Goal: Use online tool/utility

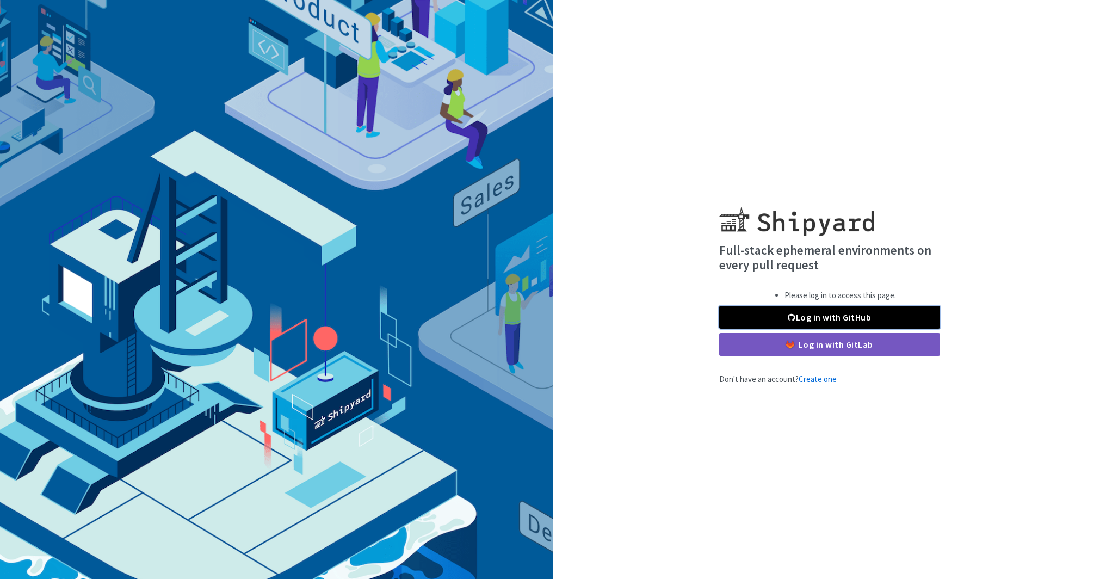
click at [802, 319] on link "Log in with GitHub" at bounding box center [829, 317] width 221 height 23
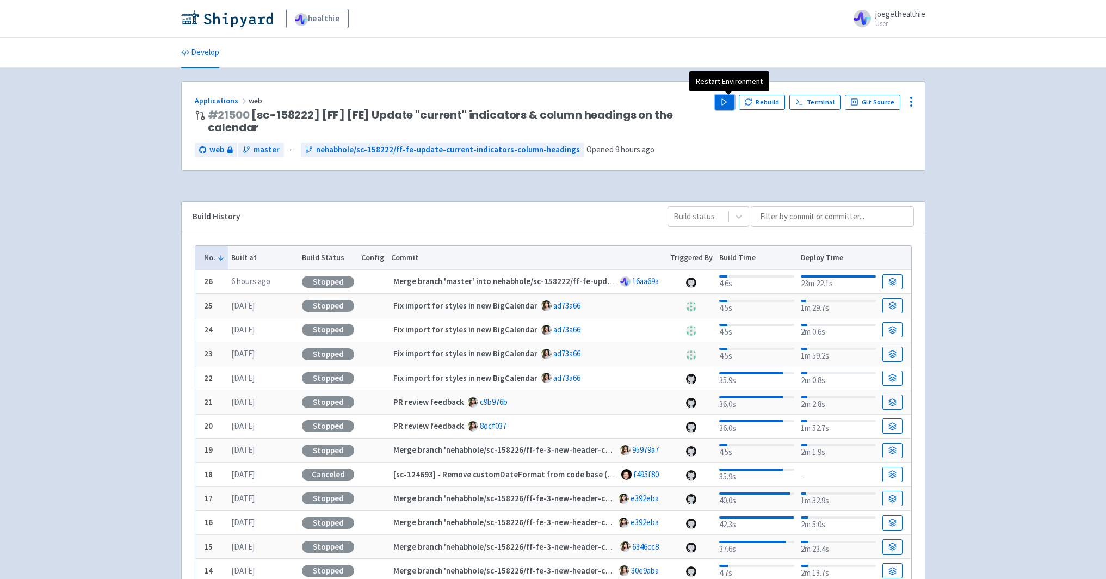
click at [727, 103] on polygon "button" at bounding box center [724, 102] width 5 height 6
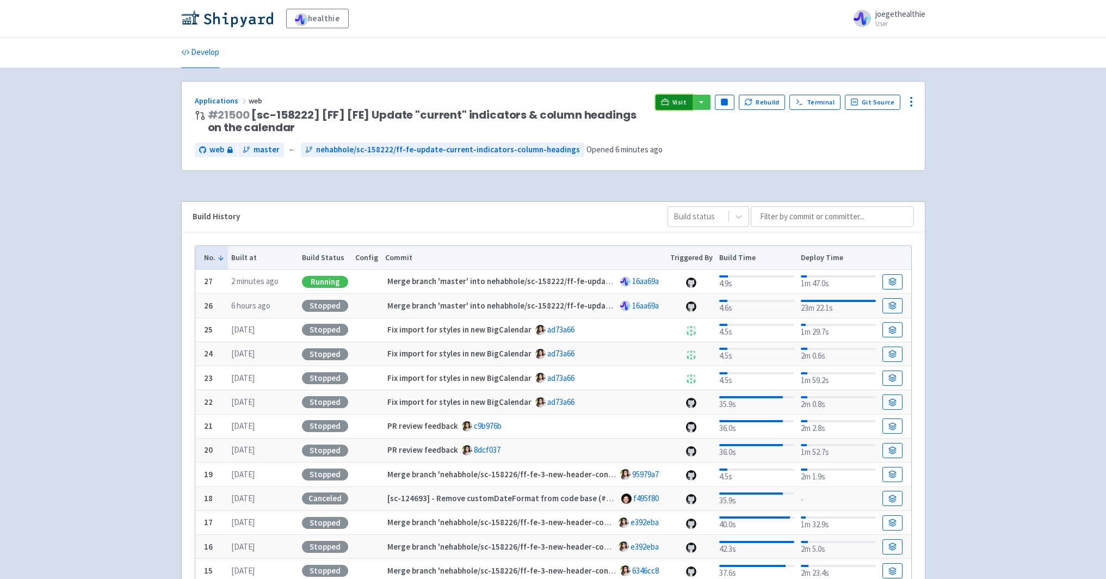
click at [669, 102] on icon at bounding box center [665, 102] width 8 height 8
